Goal: Book appointment/travel/reservation

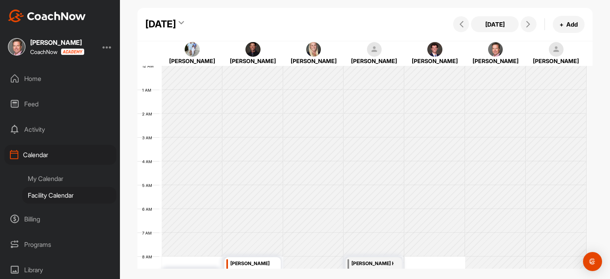
scroll to position [138, 0]
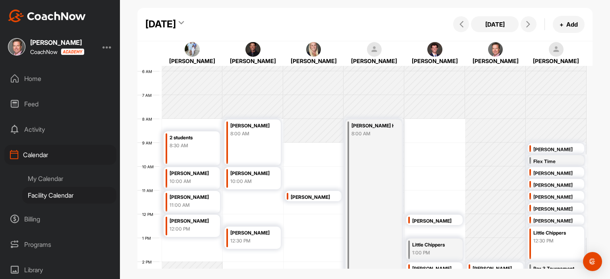
click at [176, 22] on div "[DATE]" at bounding box center [160, 24] width 31 height 14
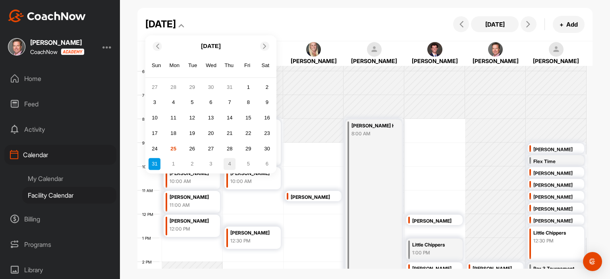
click at [231, 166] on div "4" at bounding box center [230, 164] width 12 height 12
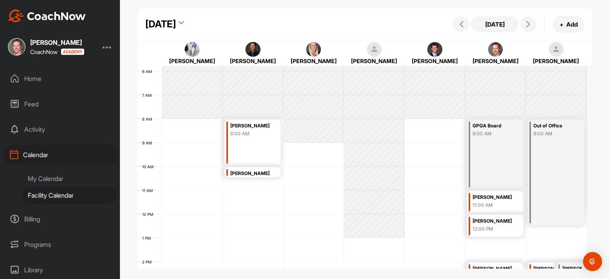
drag, startPoint x: 596, startPoint y: 153, endPoint x: 598, endPoint y: 161, distance: 7.8
click at [598, 161] on div "[DATE] [DATE] + Add [PERSON_NAME] Unis [PERSON_NAME] [PERSON_NAME] [PERSON_NAME…" at bounding box center [365, 121] width 490 height 242
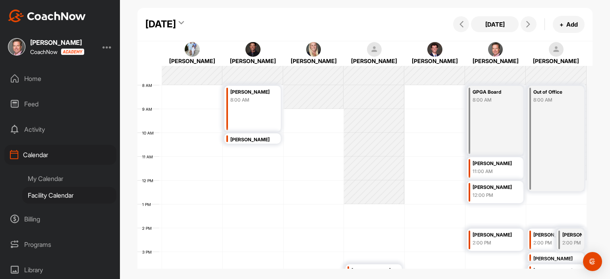
scroll to position [183, 0]
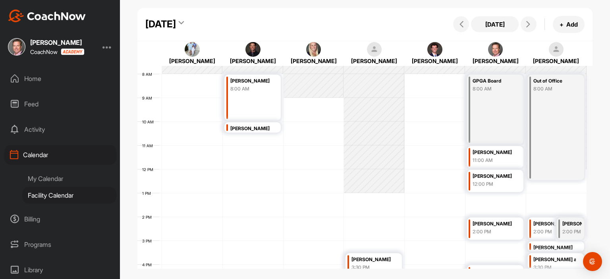
click at [478, 199] on div "12 AM 1 AM 2 AM 3 AM 4 AM 5 AM 6 AM 7 AM 8 AM 9 AM 10 AM 11 AM 12 PM 1 PM 2 PM …" at bounding box center [361, 169] width 449 height 572
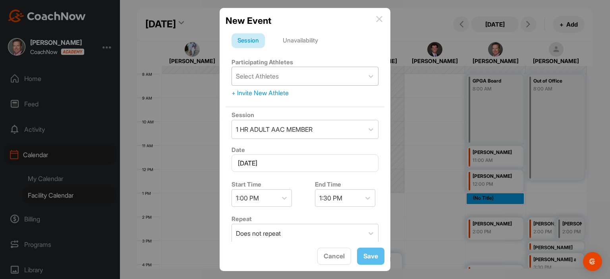
click at [284, 75] on div "Select Athletes" at bounding box center [298, 76] width 132 height 18
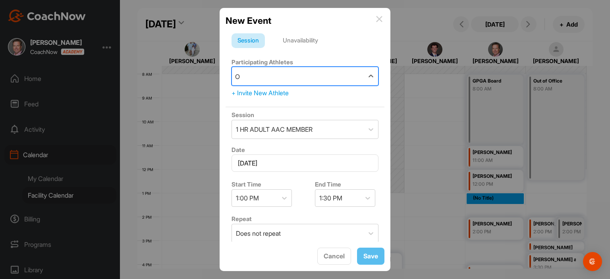
type input "OP"
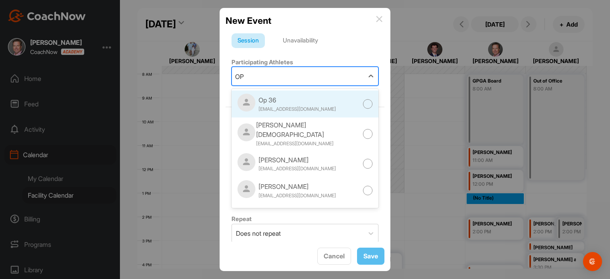
click at [363, 103] on div at bounding box center [368, 104] width 10 height 10
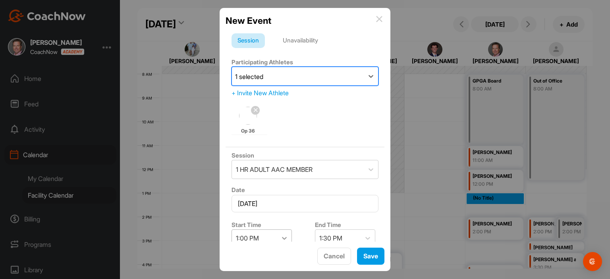
click at [287, 236] on div at bounding box center [284, 238] width 14 height 14
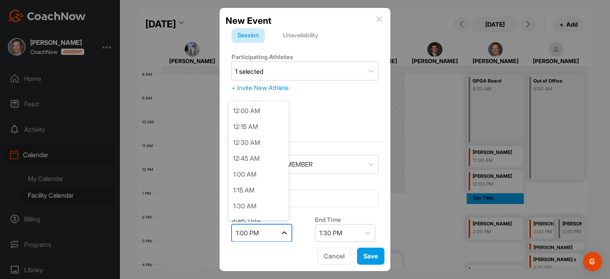
scroll to position [730, 0]
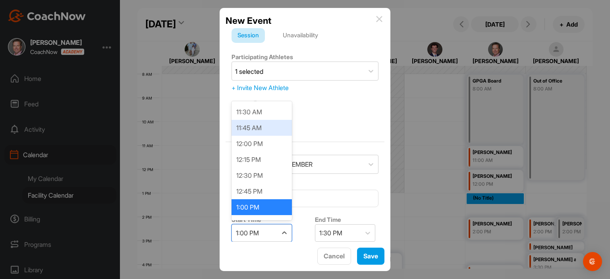
click at [257, 128] on div "11:45 AM" at bounding box center [262, 128] width 60 height 16
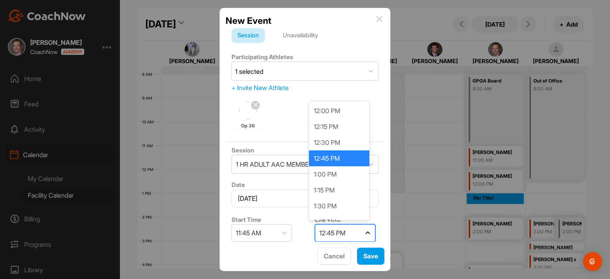
click at [365, 232] on icon at bounding box center [368, 233] width 8 height 8
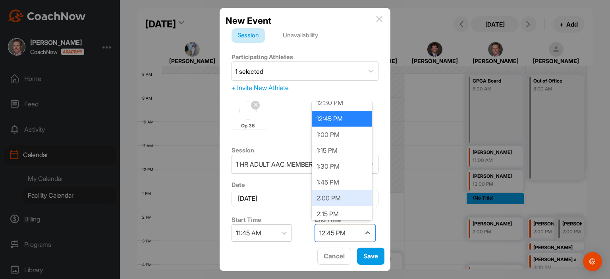
click at [344, 191] on div "2:00 PM" at bounding box center [342, 198] width 60 height 16
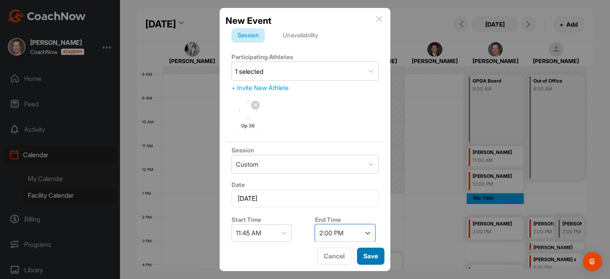
click at [375, 257] on button "Save" at bounding box center [370, 256] width 27 height 17
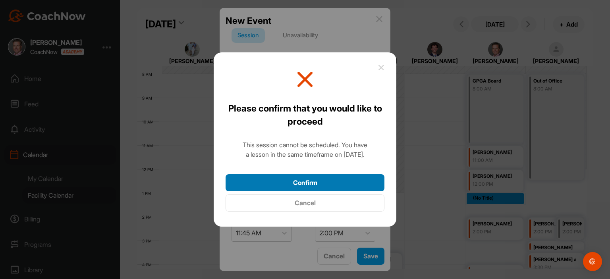
click at [351, 181] on button "Confirm" at bounding box center [305, 182] width 159 height 17
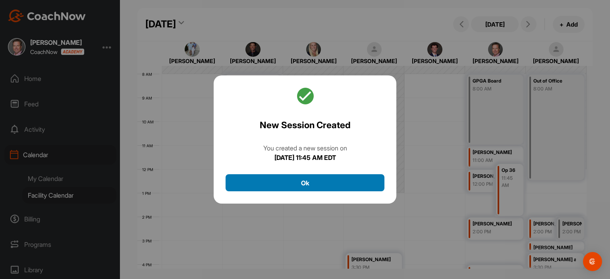
click at [341, 182] on button "Ok" at bounding box center [305, 182] width 159 height 17
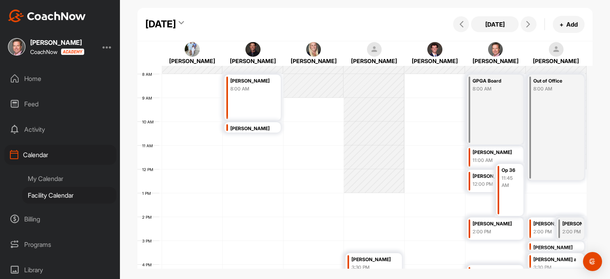
click at [515, 181] on div "11:45 AM" at bounding box center [511, 182] width 19 height 14
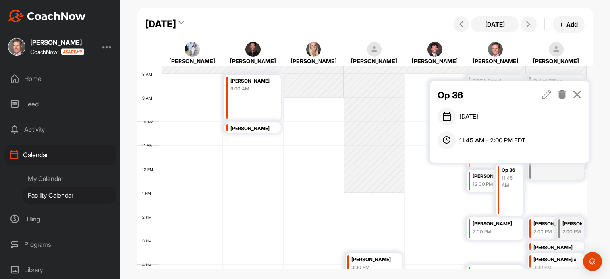
click at [548, 95] on icon at bounding box center [547, 94] width 9 height 9
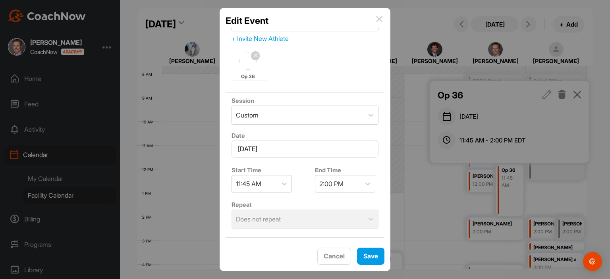
scroll to position [37, 0]
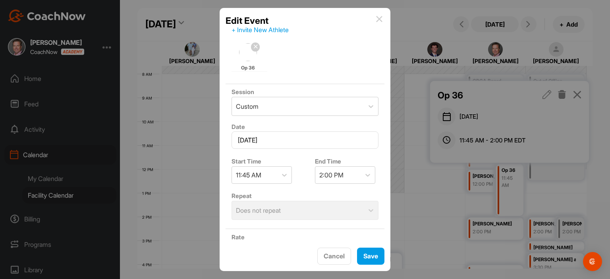
click at [311, 210] on div "Repeat Does not repeat" at bounding box center [305, 205] width 159 height 35
click at [376, 17] on div "Edit Event" at bounding box center [305, 21] width 159 height 14
click at [377, 251] on button "Save" at bounding box center [370, 256] width 27 height 17
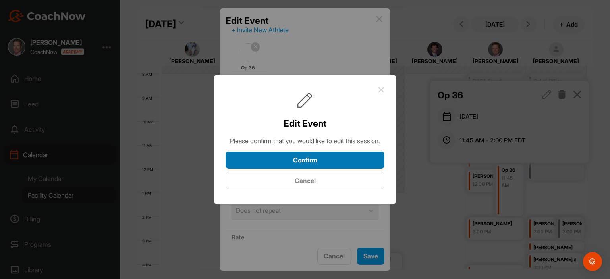
click at [346, 167] on button "Confirm" at bounding box center [305, 160] width 159 height 17
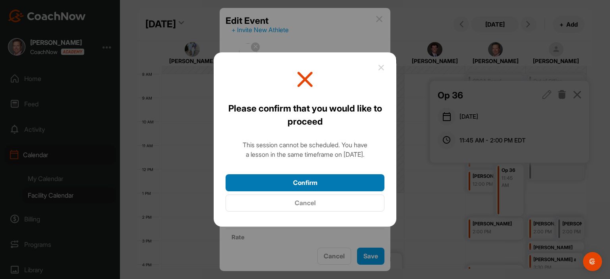
click at [339, 180] on button "Confirm" at bounding box center [305, 182] width 159 height 17
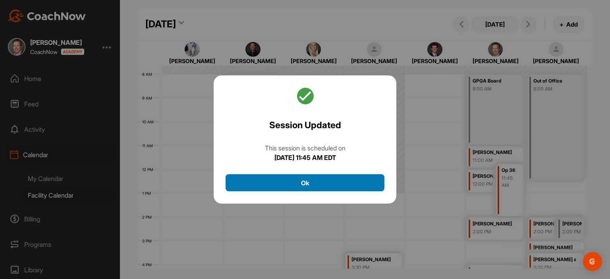
click at [342, 187] on button "Ok" at bounding box center [305, 182] width 159 height 17
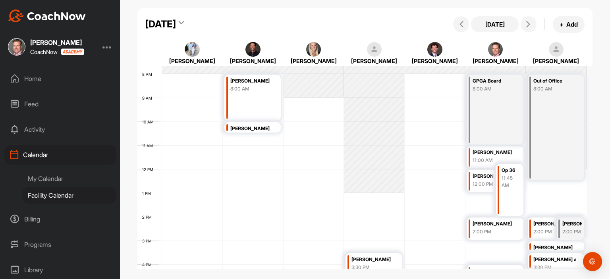
click at [176, 29] on div "[DATE]" at bounding box center [160, 24] width 31 height 14
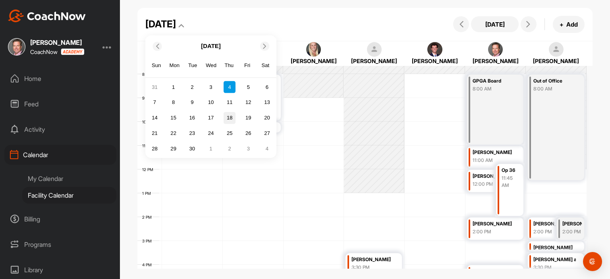
click at [228, 122] on div "18" at bounding box center [230, 118] width 12 height 12
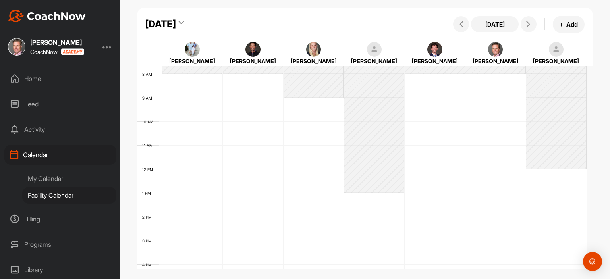
scroll to position [137, 0]
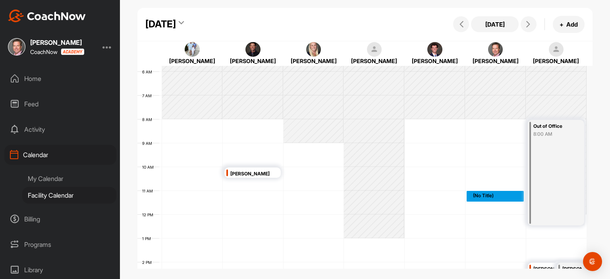
click at [469, 202] on div "12 AM 1 AM 2 AM 3 AM 4 AM 5 AM 6 AM 7 AM 8 AM 9 AM 10 AM 11 AM 12 PM 1 PM 2 PM …" at bounding box center [361, 215] width 449 height 572
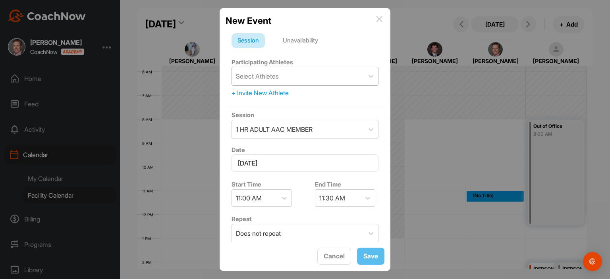
click at [264, 77] on div "Select Athletes" at bounding box center [257, 76] width 43 height 10
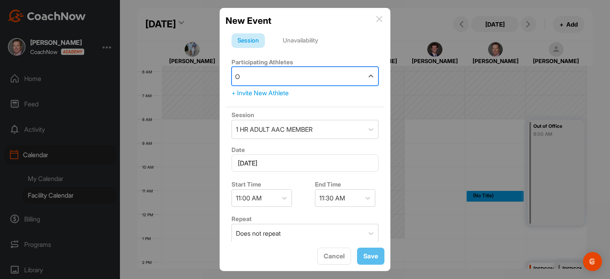
type input "Op"
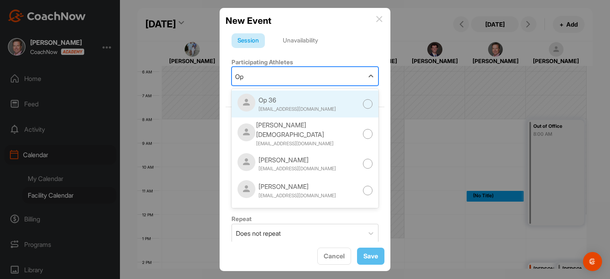
click at [353, 108] on div "Op 36 [EMAIL_ADDRESS][DOMAIN_NAME]" at bounding box center [305, 104] width 147 height 27
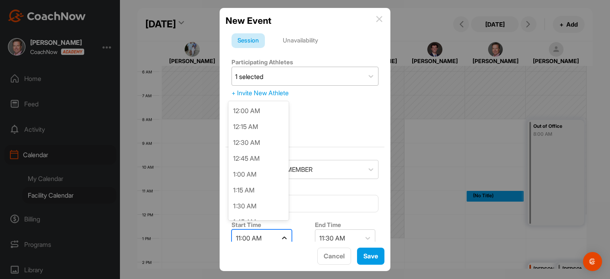
click at [284, 237] on div at bounding box center [284, 238] width 14 height 14
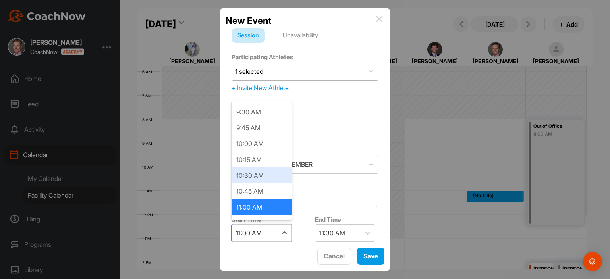
scroll to position [645, 0]
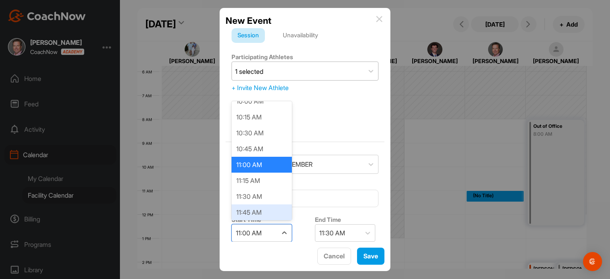
click at [267, 208] on div "11:45 AM" at bounding box center [262, 213] width 60 height 16
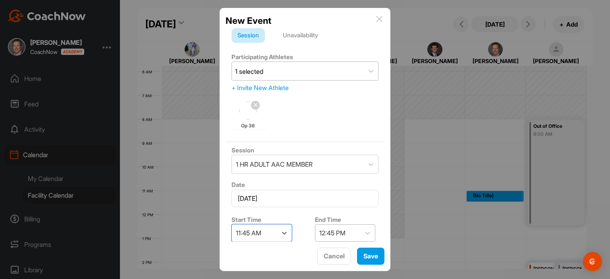
click at [355, 235] on div "12:45 PM" at bounding box center [337, 233] width 45 height 17
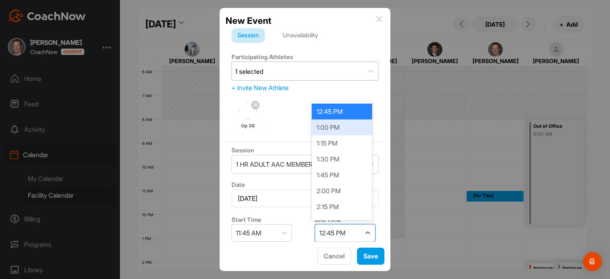
scroll to position [50, 0]
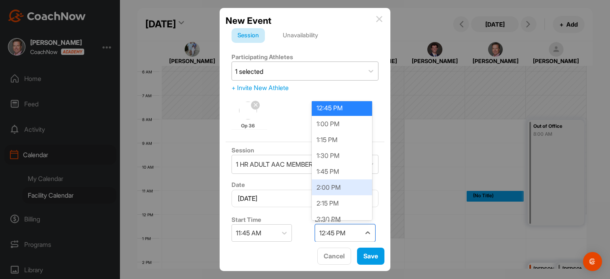
click at [334, 185] on div "2:00 PM" at bounding box center [342, 188] width 60 height 16
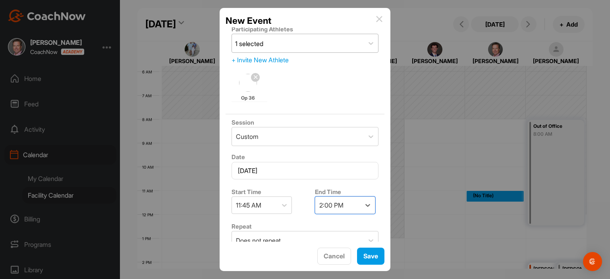
scroll to position [54, 0]
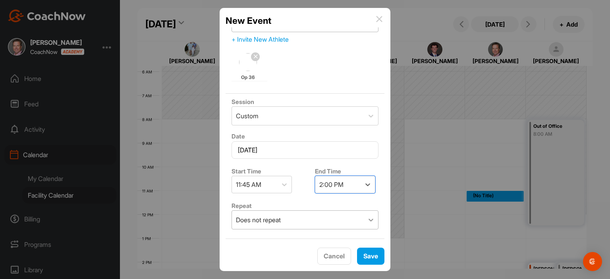
click at [367, 220] on icon at bounding box center [371, 220] width 8 height 8
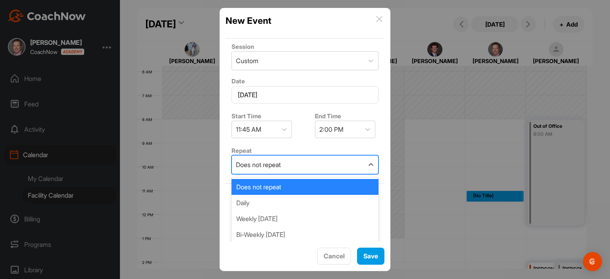
scroll to position [111, 0]
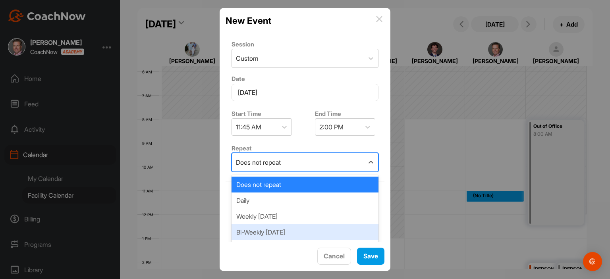
click at [315, 233] on div "Bi-Weekly [DATE]" at bounding box center [305, 232] width 147 height 16
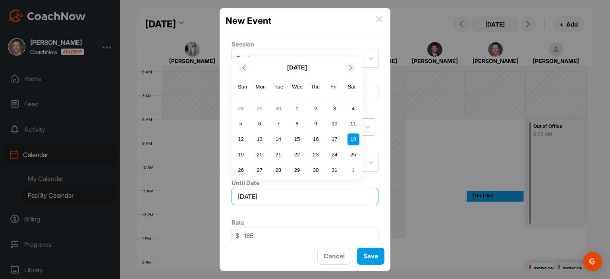
click at [266, 193] on input "[DATE]" at bounding box center [305, 196] width 147 height 17
click at [314, 137] on div "16" at bounding box center [316, 139] width 12 height 12
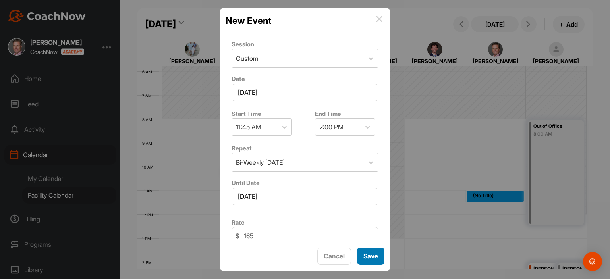
click at [375, 256] on button "Save" at bounding box center [370, 256] width 27 height 17
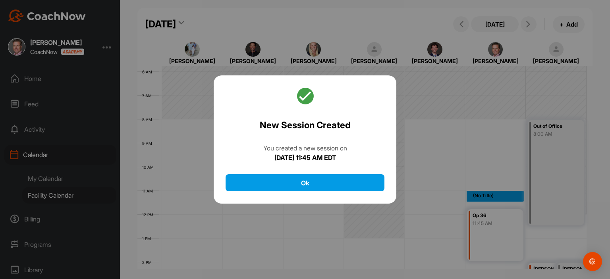
click at [344, 167] on div "New Session Created You created a new session [DATE][DATE] 11:45 AM EDT Ok" at bounding box center [305, 139] width 183 height 129
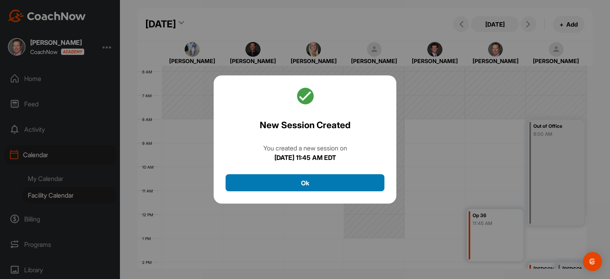
click at [349, 181] on button "Ok" at bounding box center [305, 182] width 159 height 17
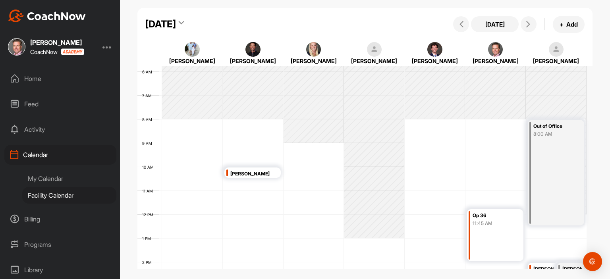
click at [176, 24] on div "[DATE]" at bounding box center [160, 24] width 31 height 14
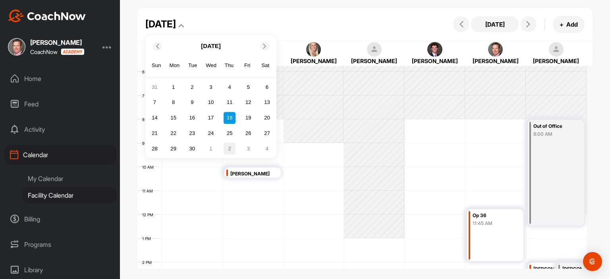
click at [229, 147] on div "2" at bounding box center [230, 149] width 12 height 12
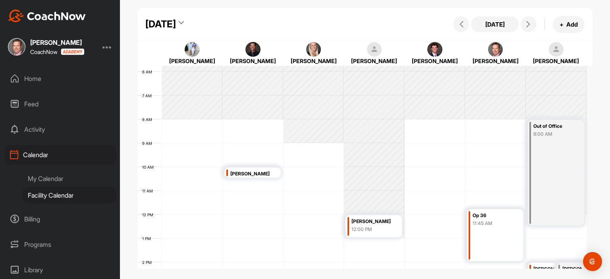
click at [176, 25] on div "[DATE]" at bounding box center [160, 24] width 31 height 14
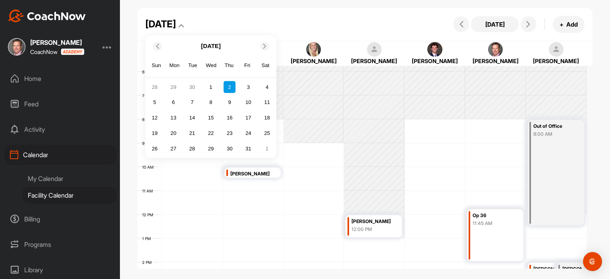
click at [157, 44] on icon at bounding box center [156, 45] width 5 height 5
click at [154, 100] on div "7" at bounding box center [155, 103] width 12 height 12
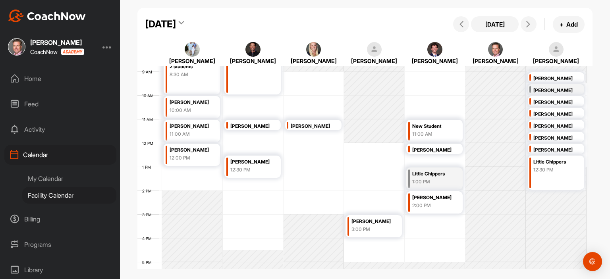
scroll to position [217, 0]
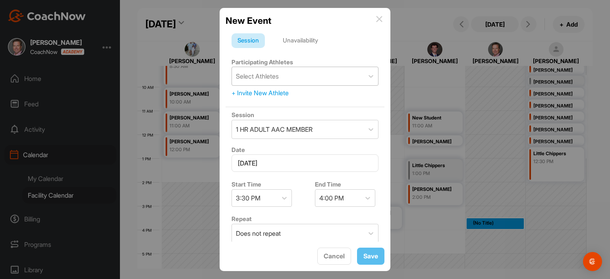
click at [262, 77] on div "Select Athletes" at bounding box center [257, 76] width 43 height 10
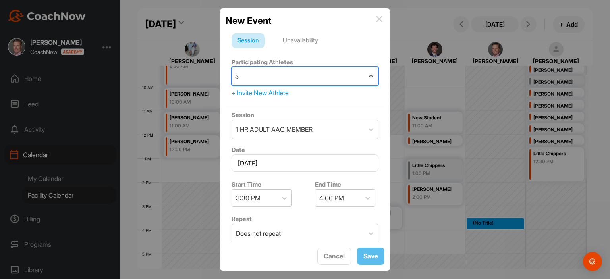
type input "op"
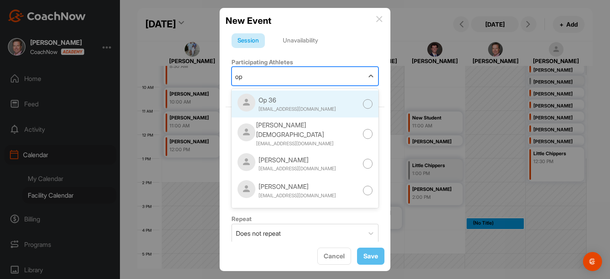
click at [363, 105] on div at bounding box center [368, 104] width 10 height 10
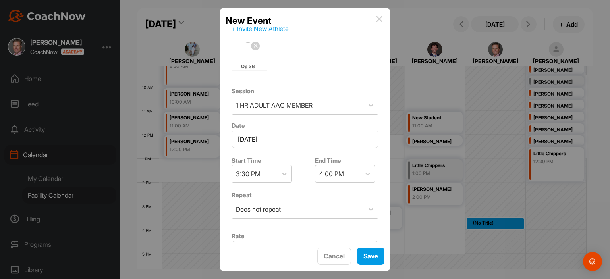
scroll to position [75, 0]
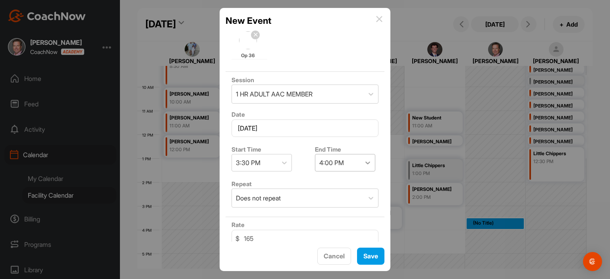
click at [365, 163] on icon at bounding box center [368, 163] width 8 height 8
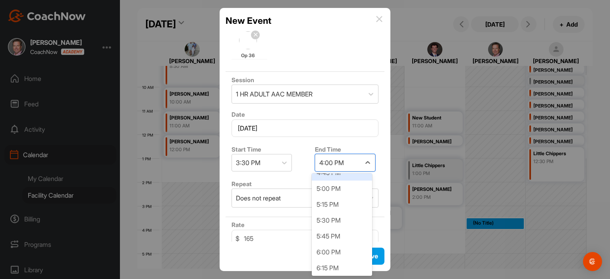
scroll to position [83, 0]
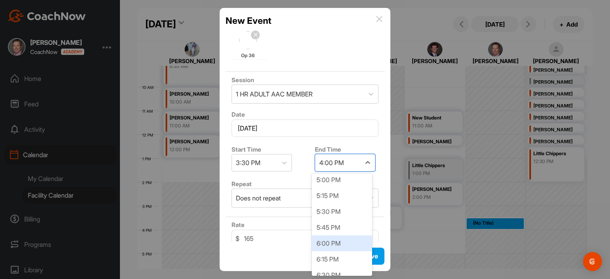
click at [339, 239] on div "6:00 PM" at bounding box center [342, 244] width 60 height 16
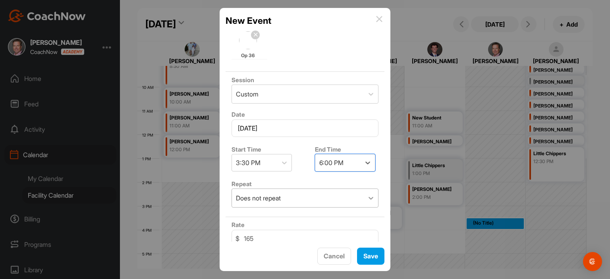
click at [364, 197] on div at bounding box center [371, 198] width 14 height 14
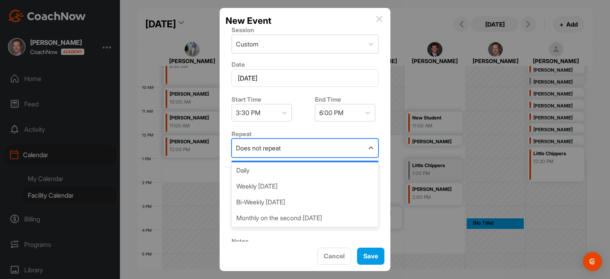
scroll to position [131, 0]
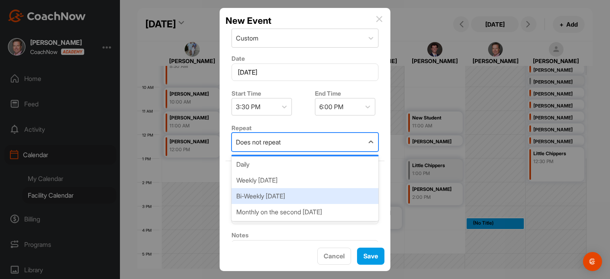
click at [304, 195] on div "Bi-Weekly [DATE]" at bounding box center [305, 196] width 147 height 16
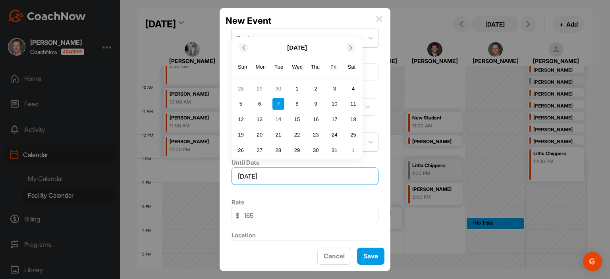
click at [263, 173] on input "[DATE]" at bounding box center [305, 176] width 147 height 17
click at [240, 48] on span at bounding box center [243, 47] width 8 height 5
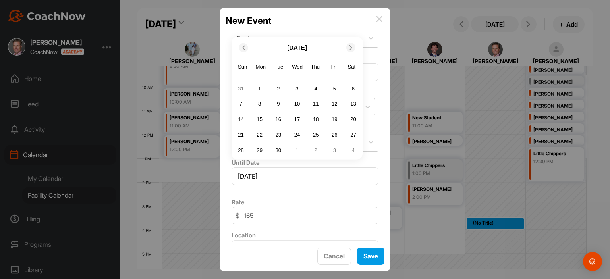
click at [353, 47] on span at bounding box center [352, 47] width 8 height 5
click at [241, 136] on div "19" at bounding box center [241, 135] width 12 height 12
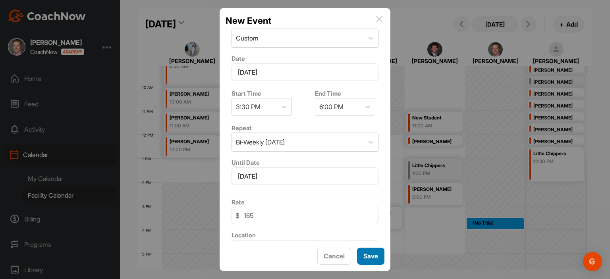
click at [377, 258] on button "Save" at bounding box center [370, 256] width 27 height 17
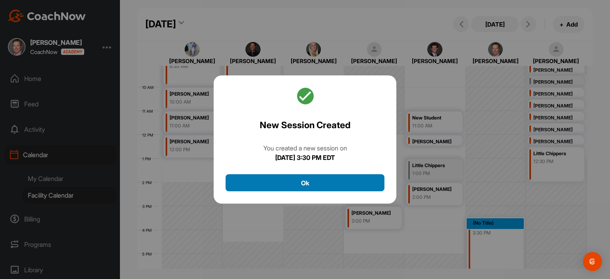
click at [369, 183] on button "Ok" at bounding box center [305, 182] width 159 height 17
